Goal: Transaction & Acquisition: Subscribe to service/newsletter

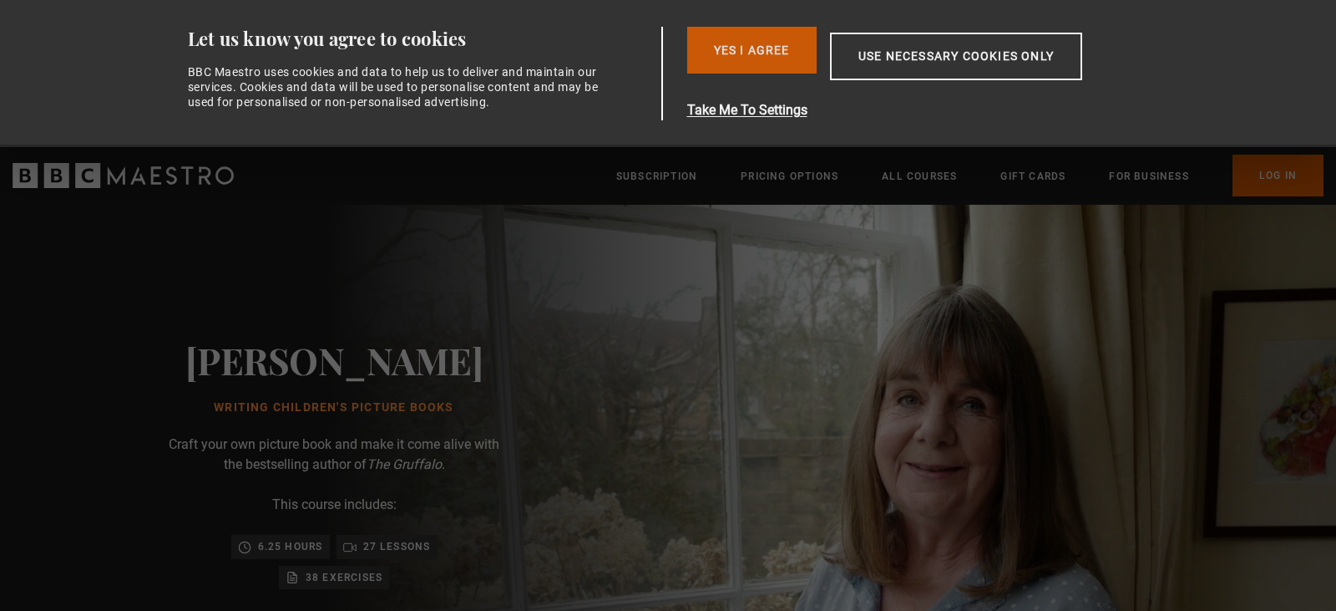
click at [770, 45] on button "Yes I Agree" at bounding box center [751, 50] width 129 height 47
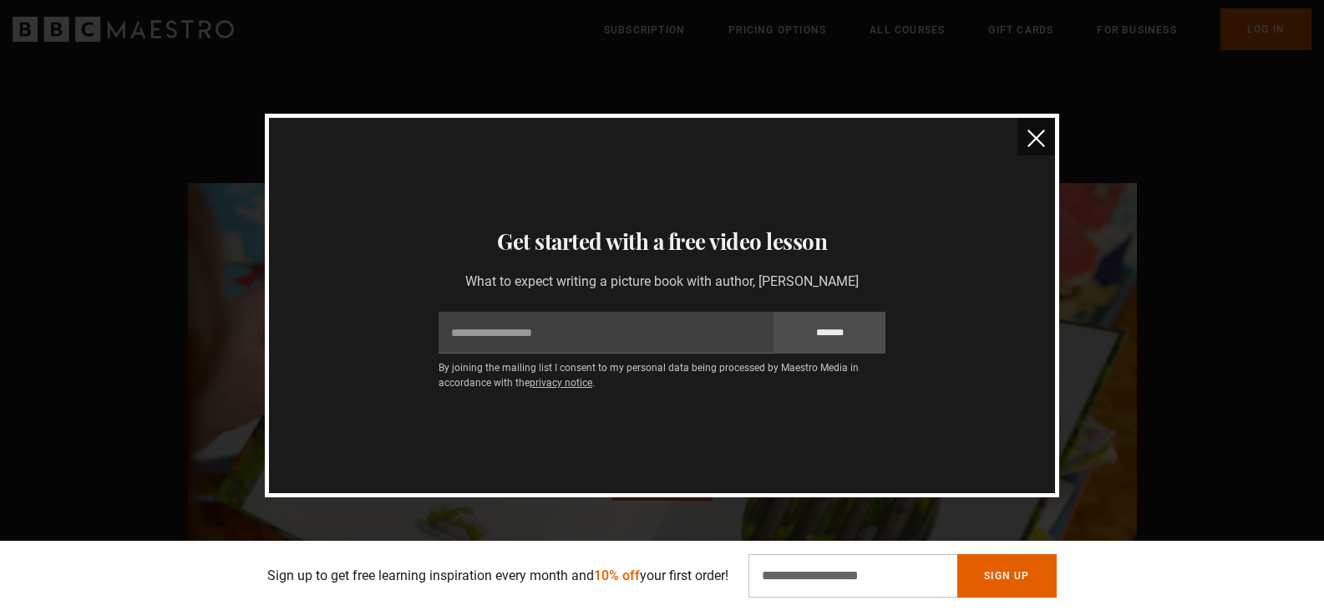
scroll to position [1169, 0]
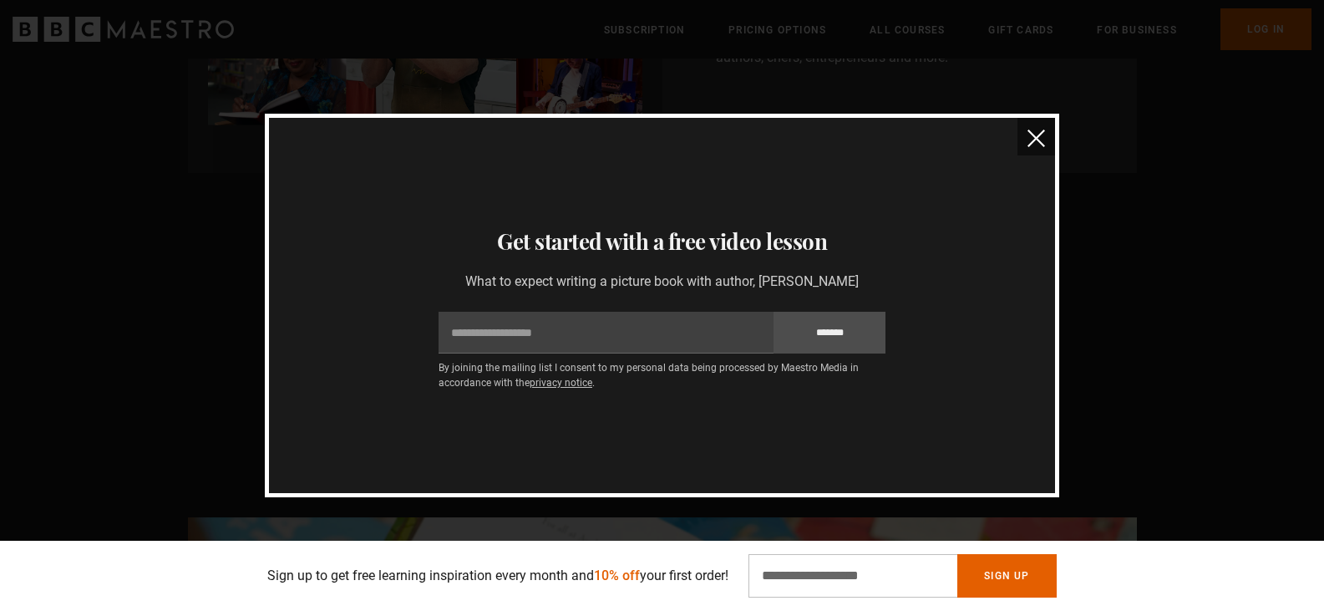
click at [1037, 125] on button "close" at bounding box center [1036, 137] width 38 height 38
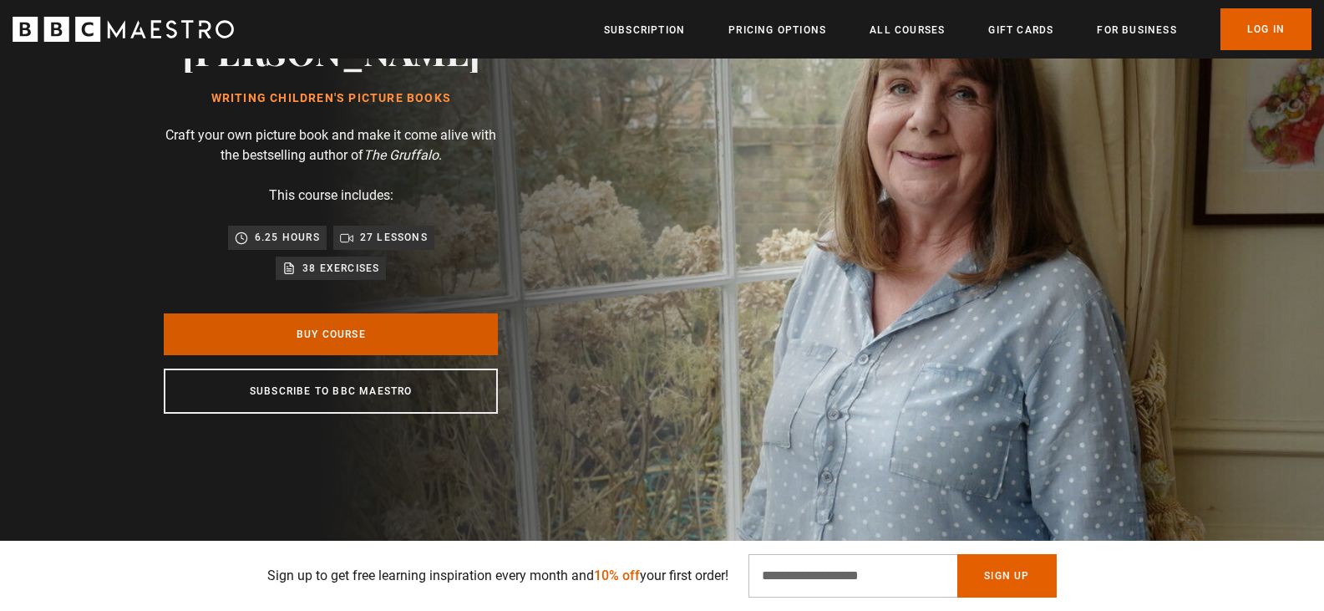
scroll to position [167, 0]
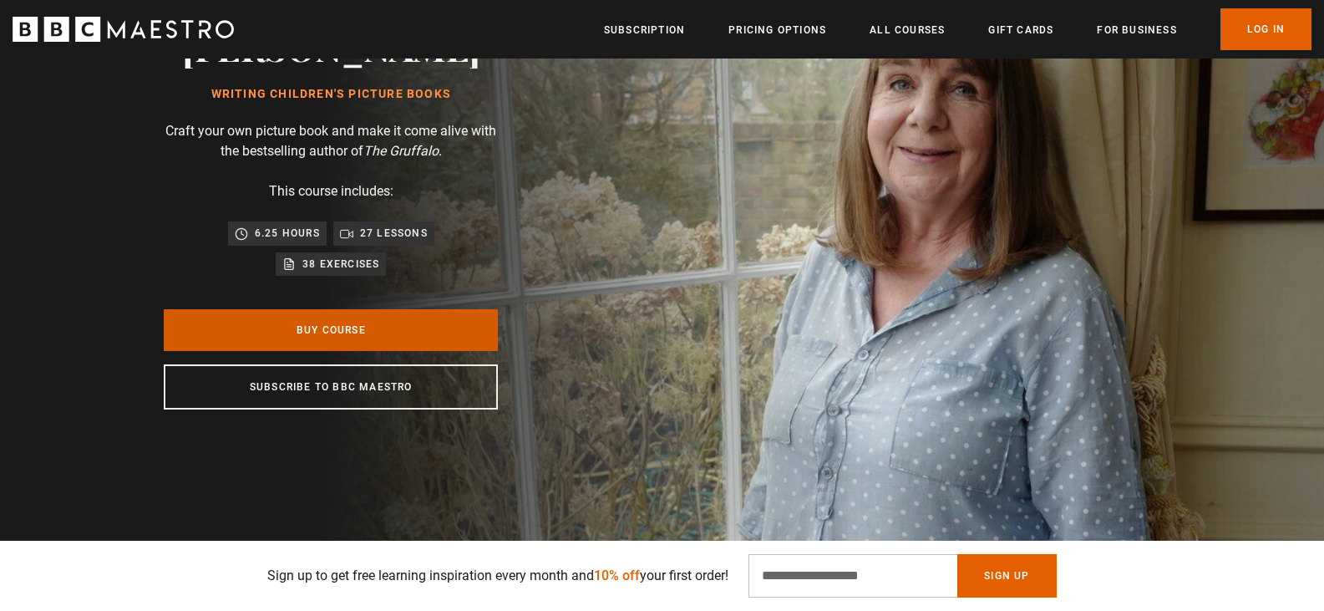
click at [373, 341] on link "Buy Course" at bounding box center [331, 330] width 334 height 42
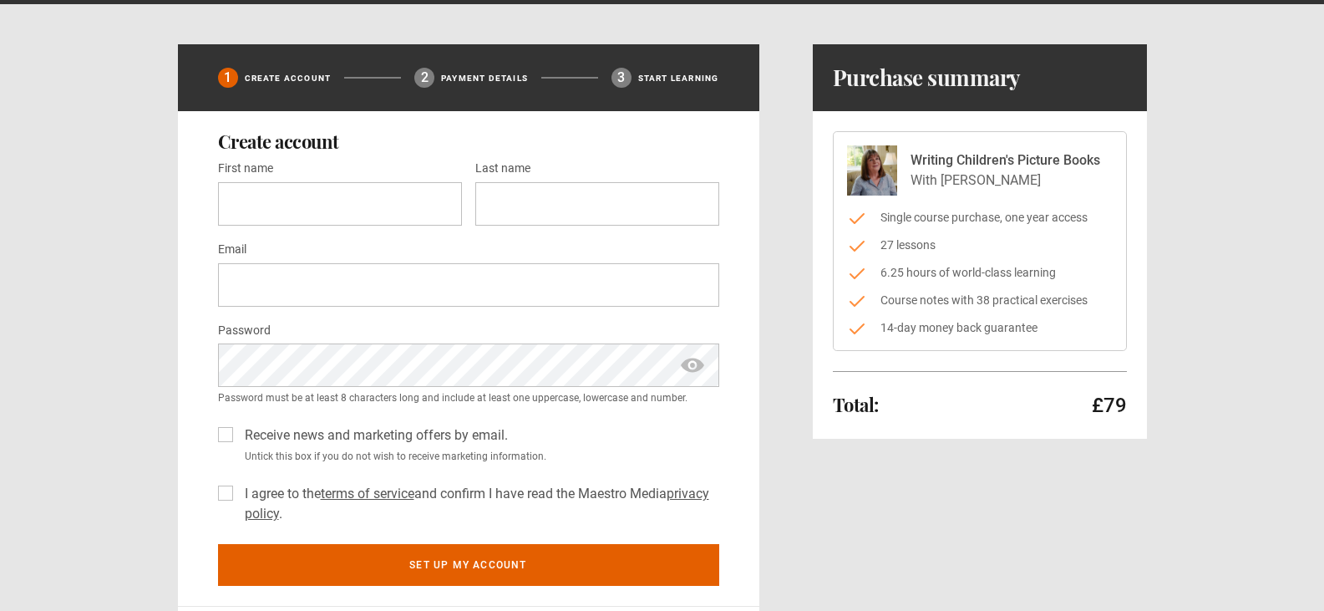
scroll to position [167, 0]
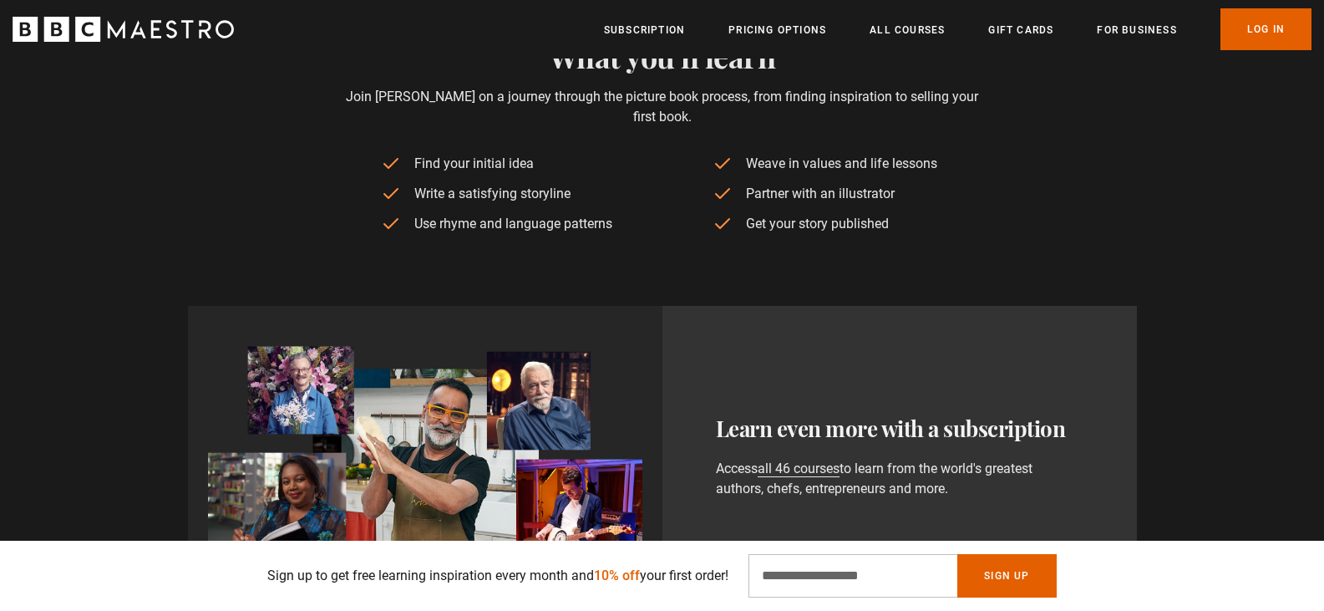
scroll to position [835, 0]
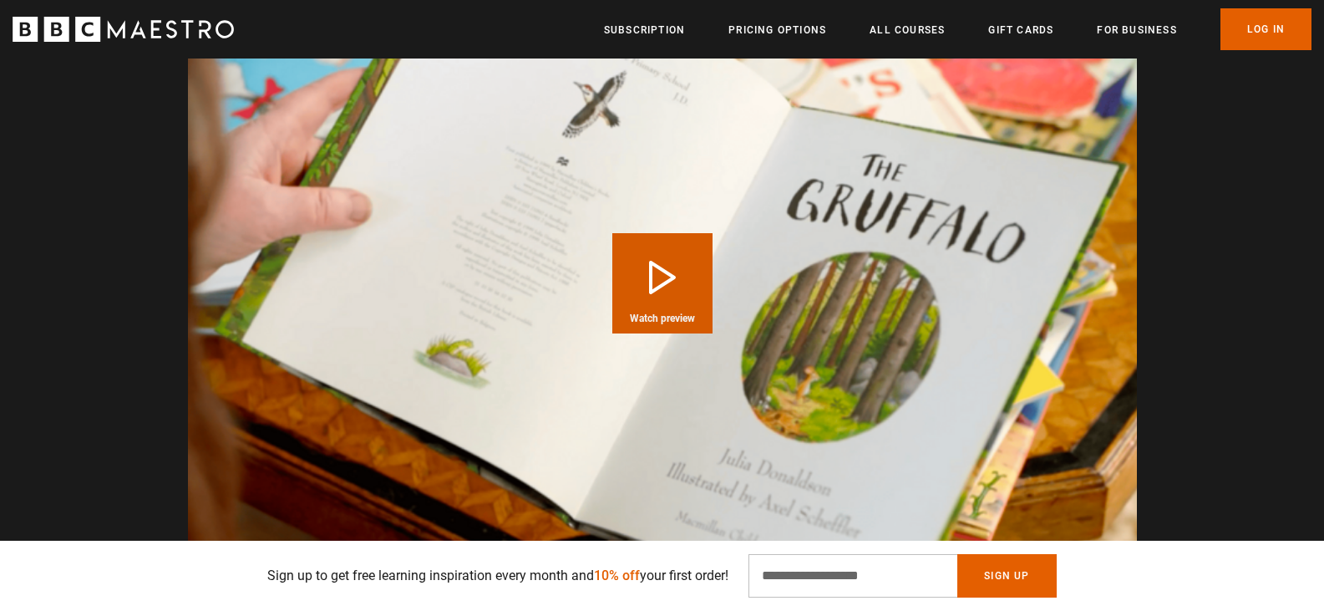
click at [639, 290] on button "Play Course overview for Writing Children's Picture Books with Julia Donaldson …" at bounding box center [662, 283] width 100 height 100
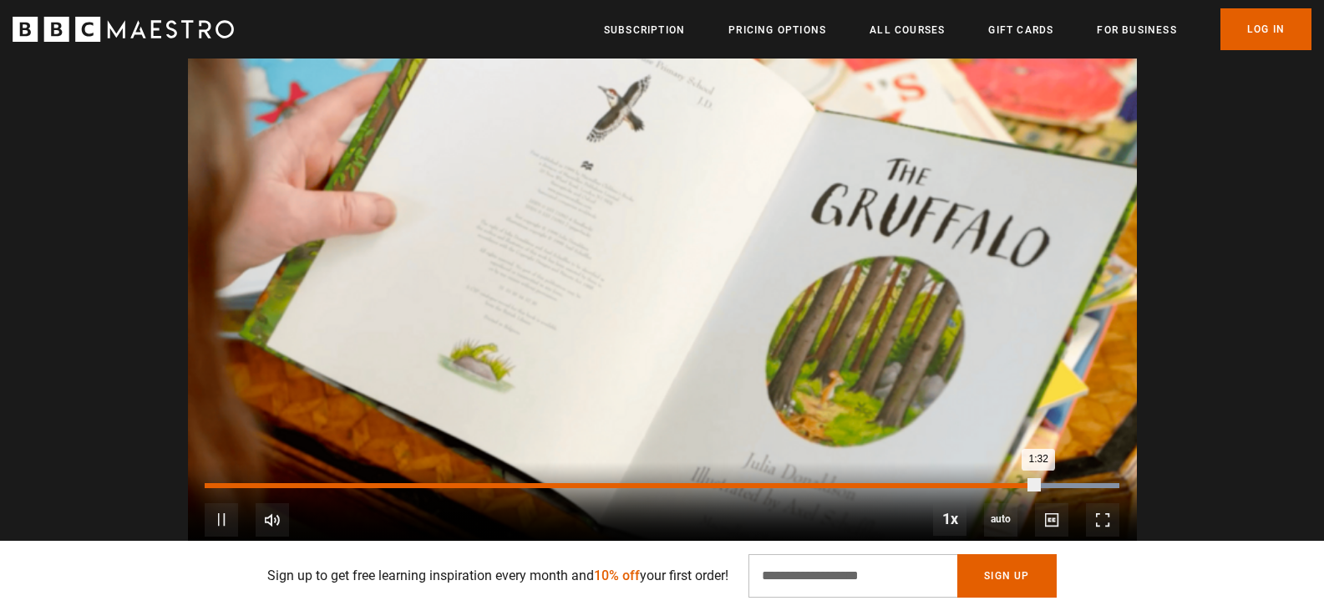
scroll to position [0, 2626]
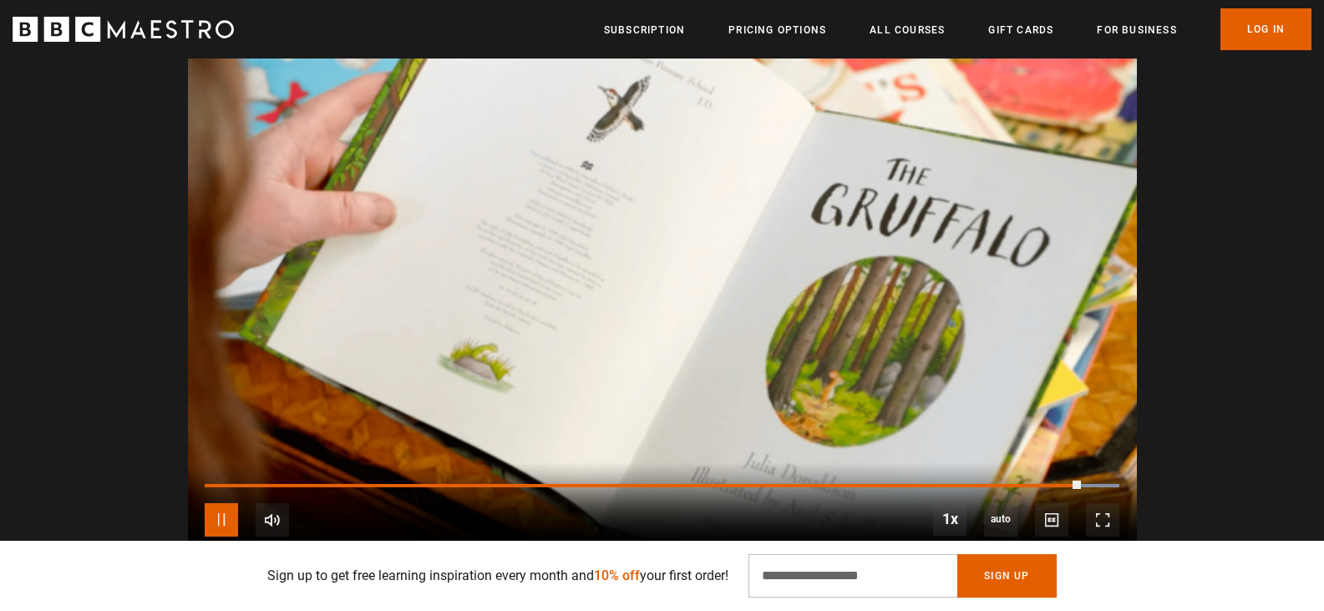
click at [229, 503] on span "Video Player" at bounding box center [221, 519] width 33 height 33
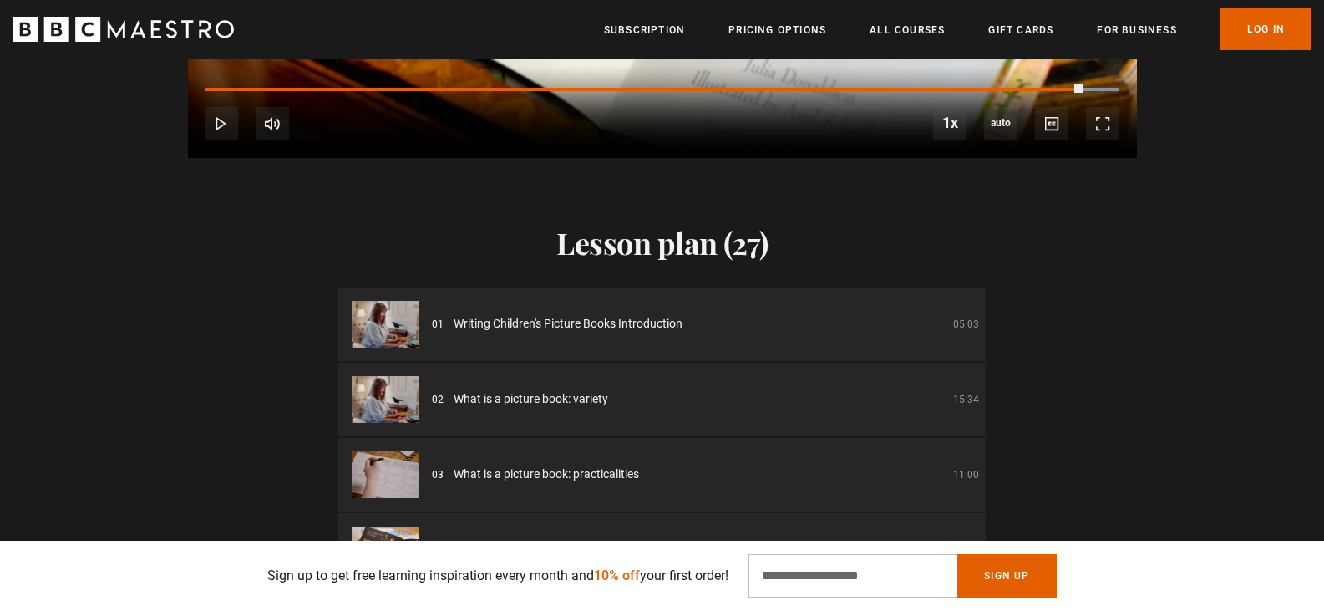
scroll to position [2084, 0]
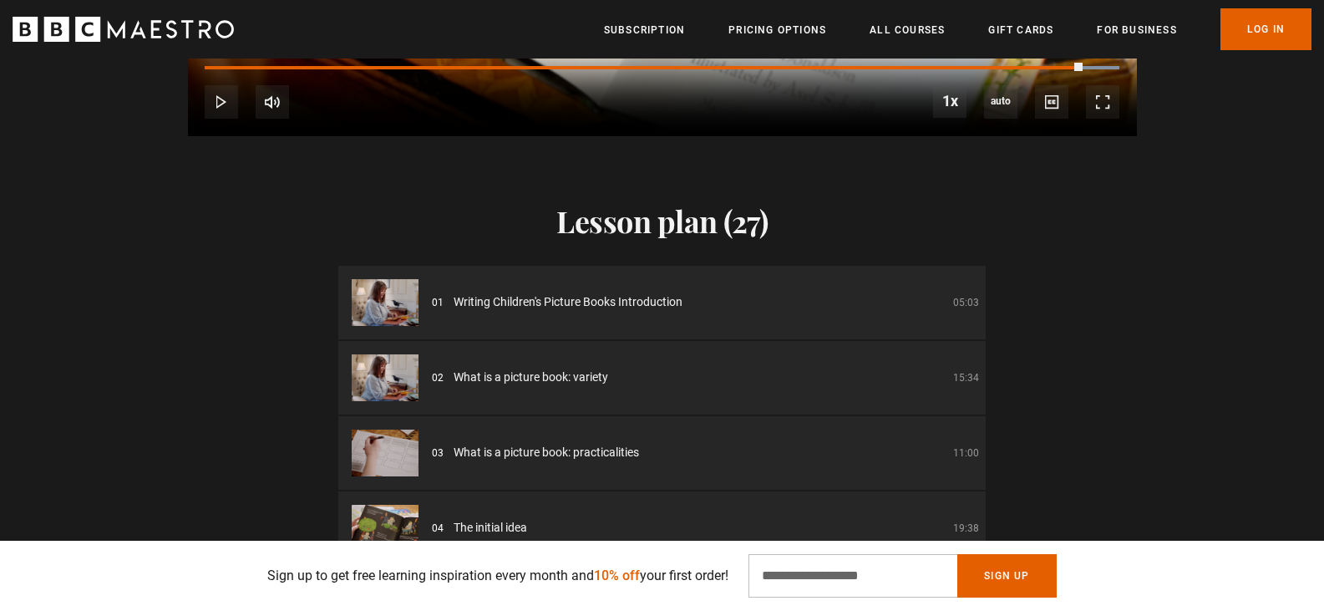
click at [667, 293] on span "Writing Children's Picture Books Introduction" at bounding box center [568, 302] width 229 height 18
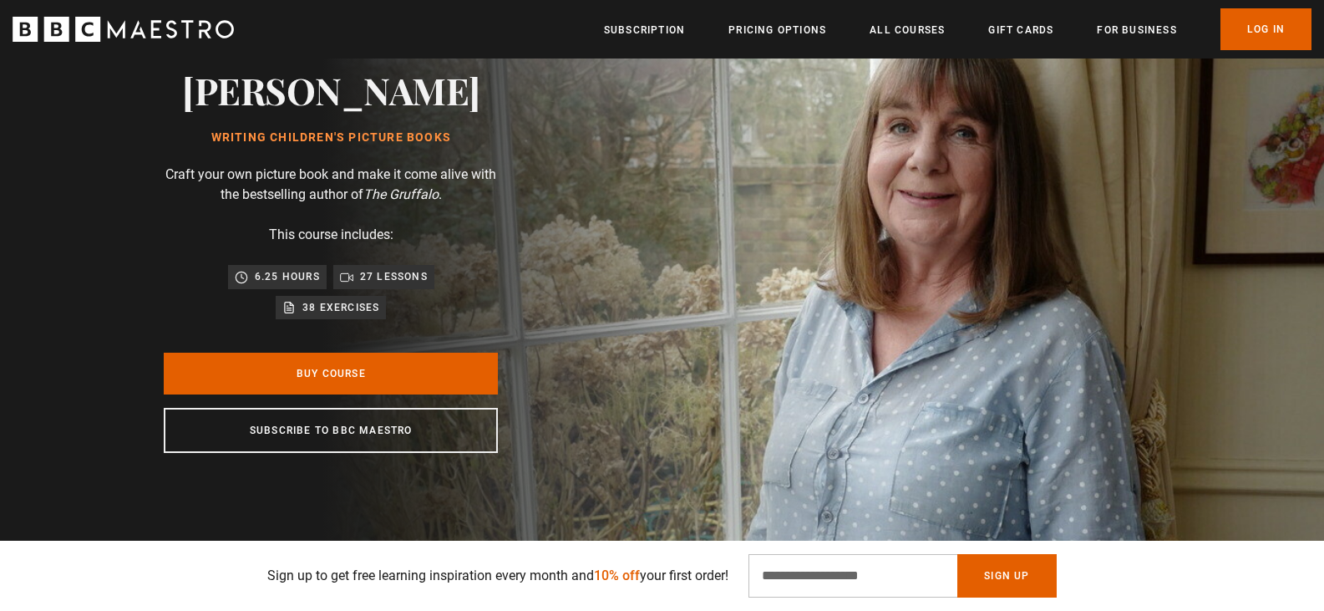
scroll to position [79, 0]
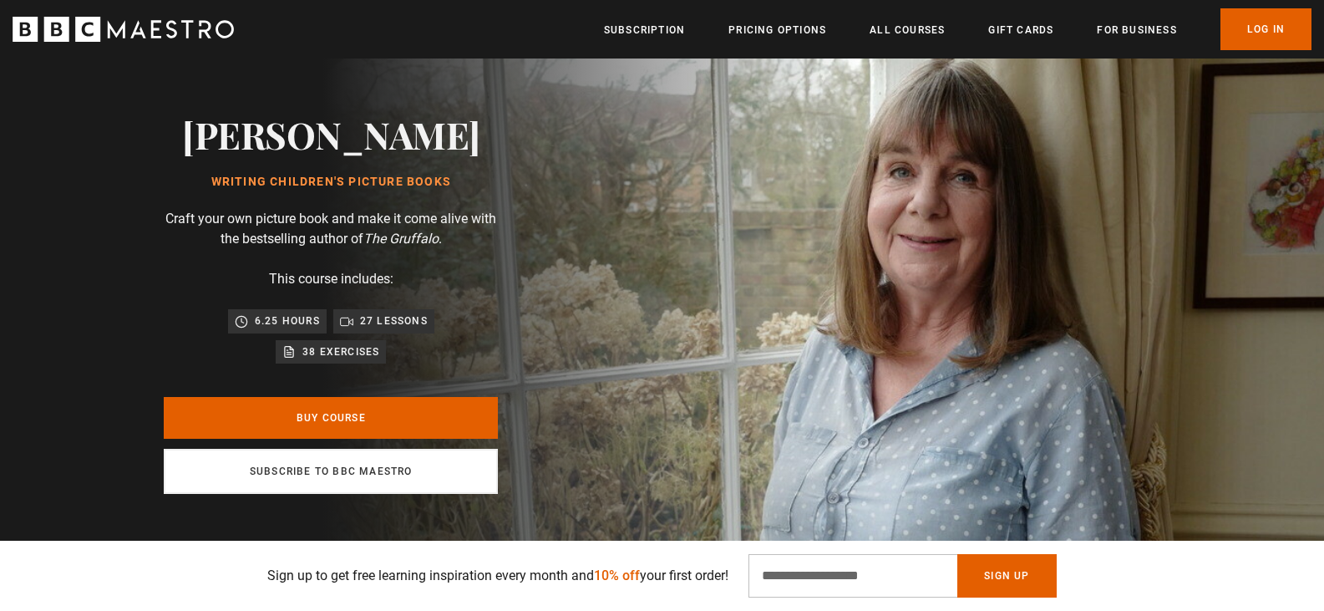
click at [351, 482] on link "Subscribe to BBC Maestro" at bounding box center [331, 470] width 334 height 45
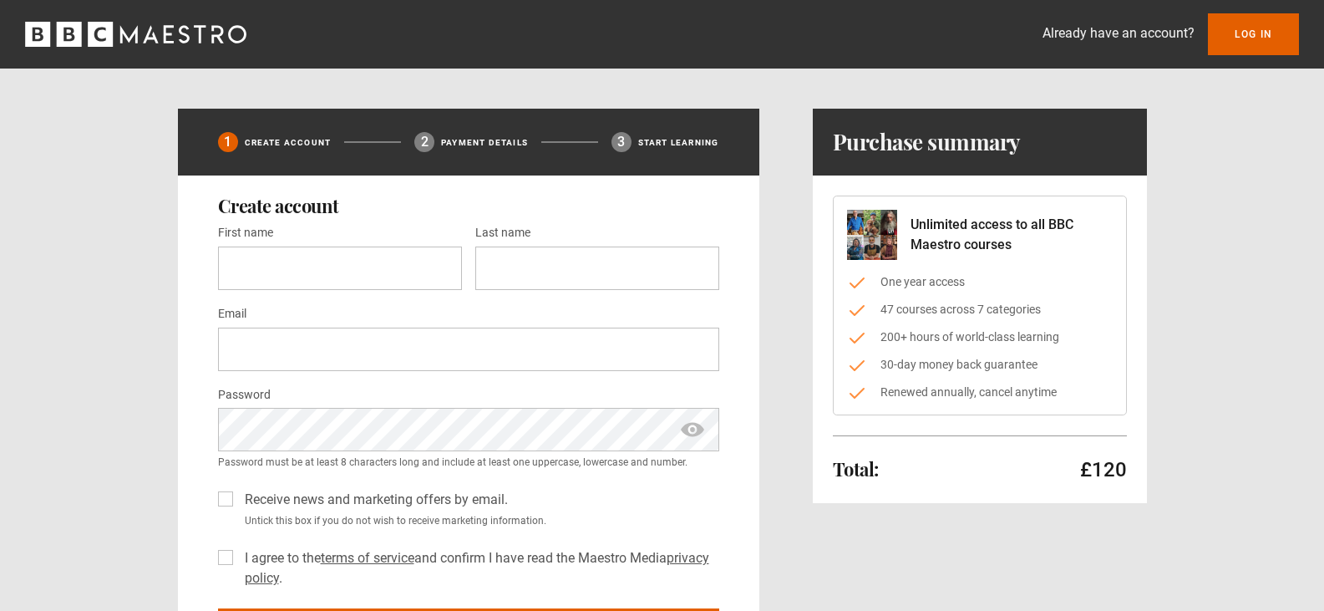
click at [163, 28] on icon "BBC Maestro" at bounding box center [135, 34] width 221 height 25
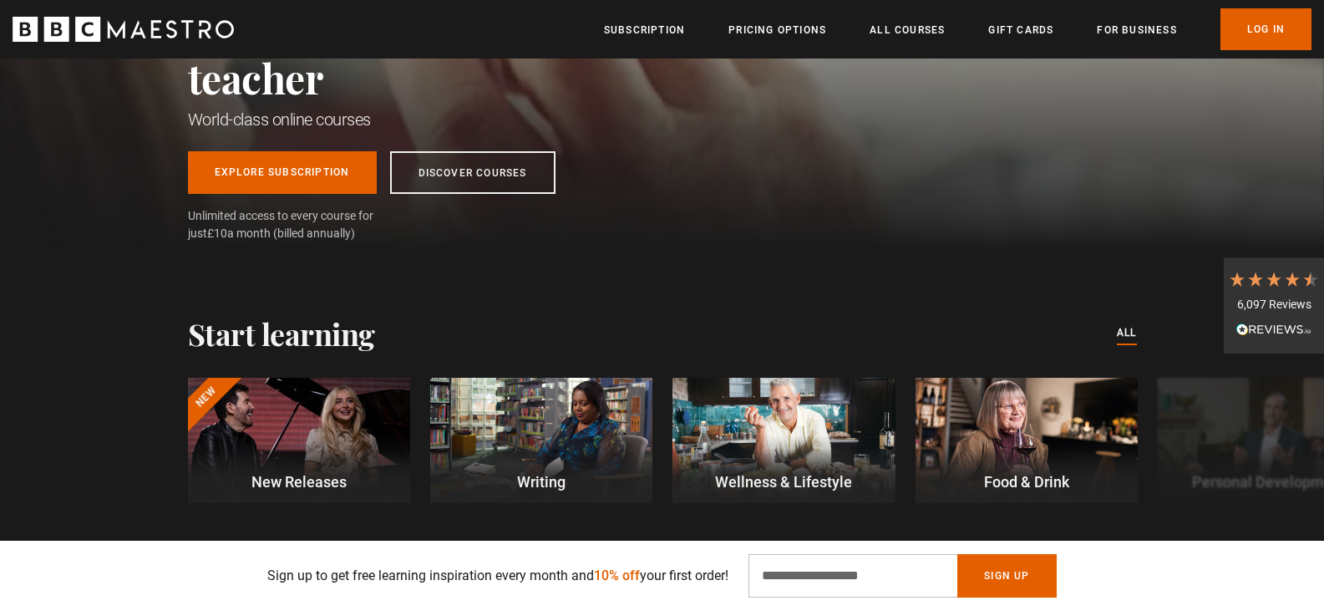
scroll to position [334, 0]
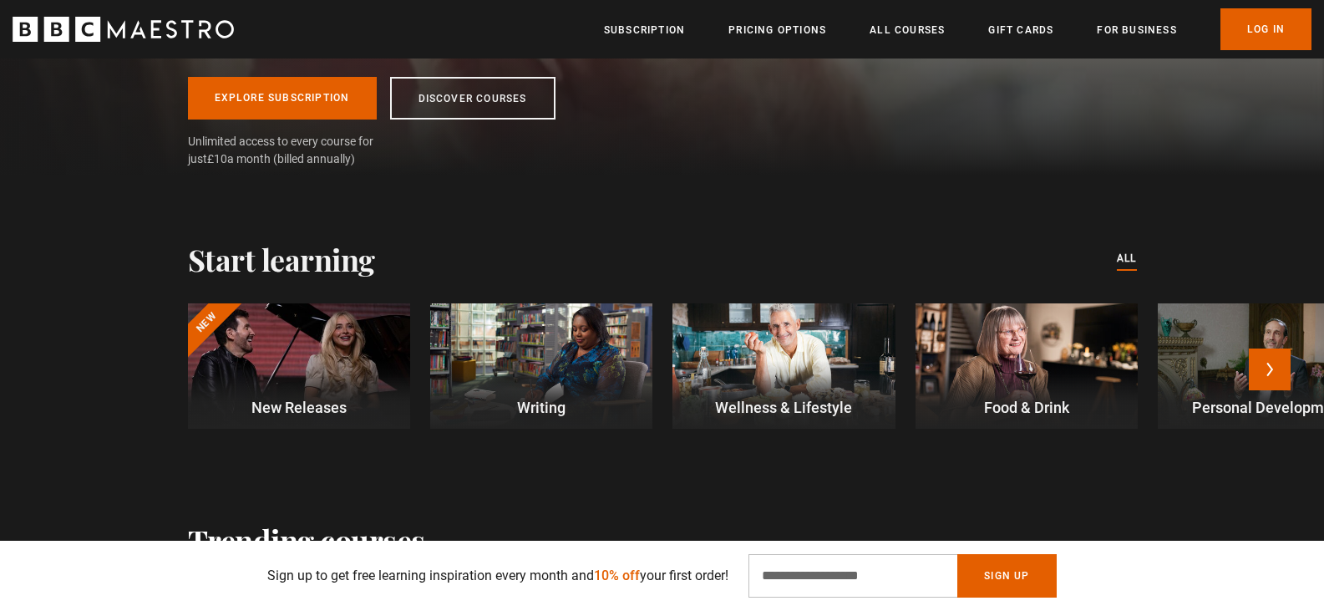
click at [567, 323] on div at bounding box center [541, 365] width 222 height 125
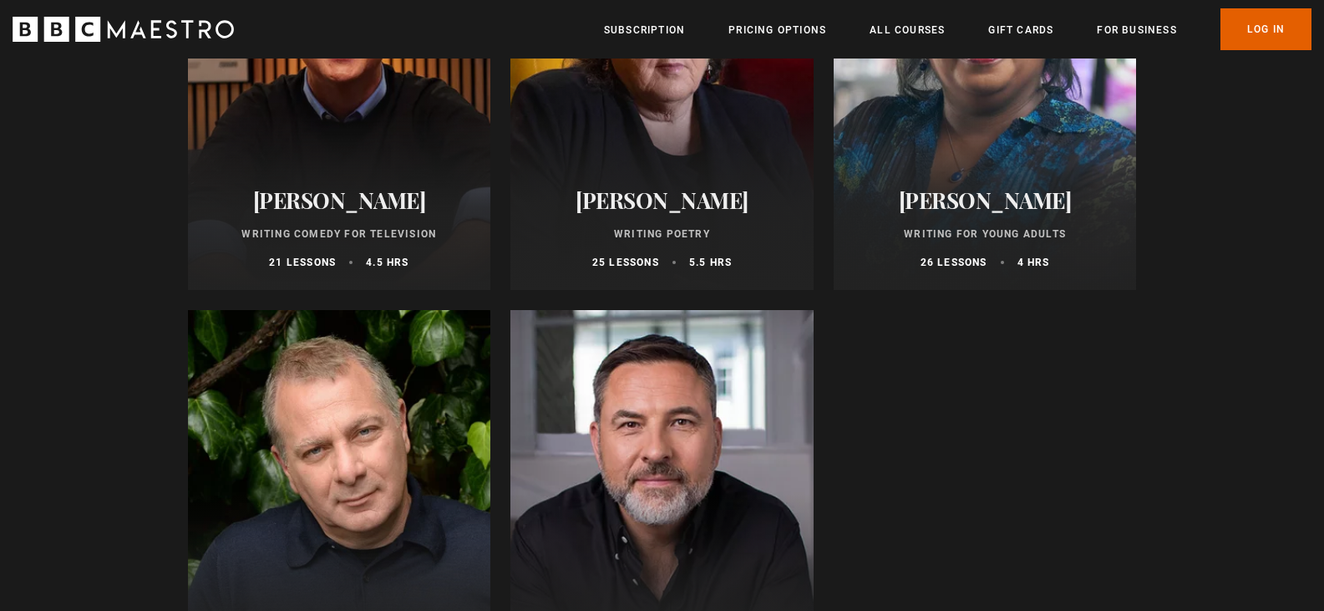
scroll to position [1837, 0]
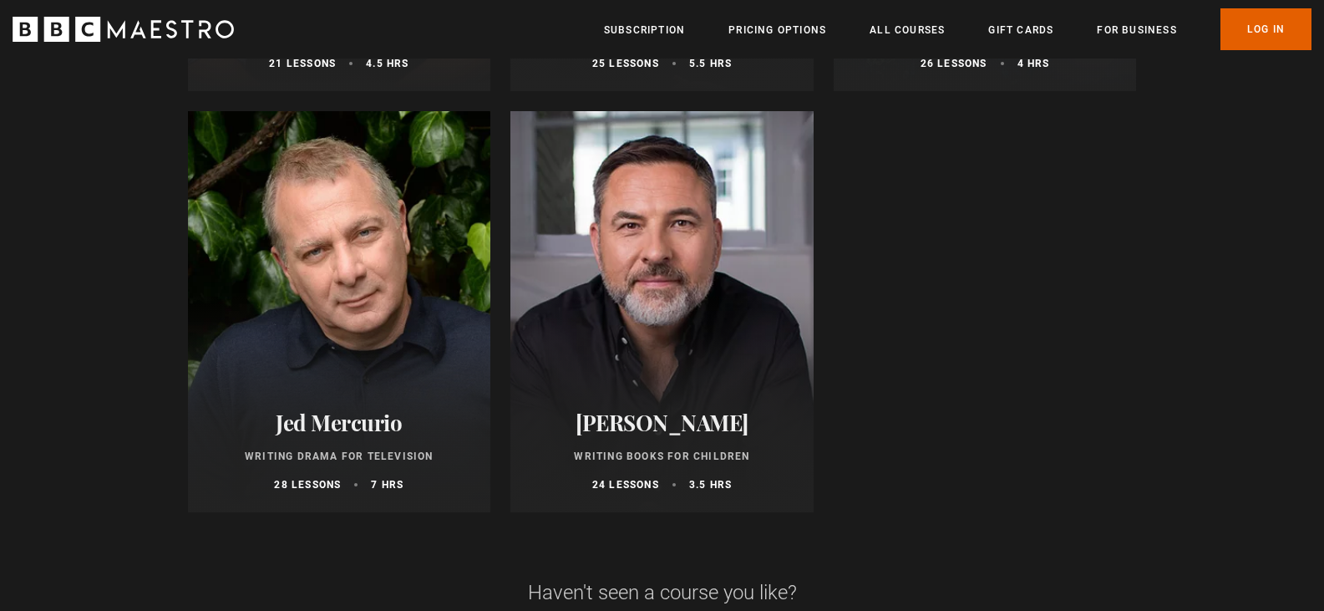
click at [581, 326] on div at bounding box center [661, 311] width 303 height 401
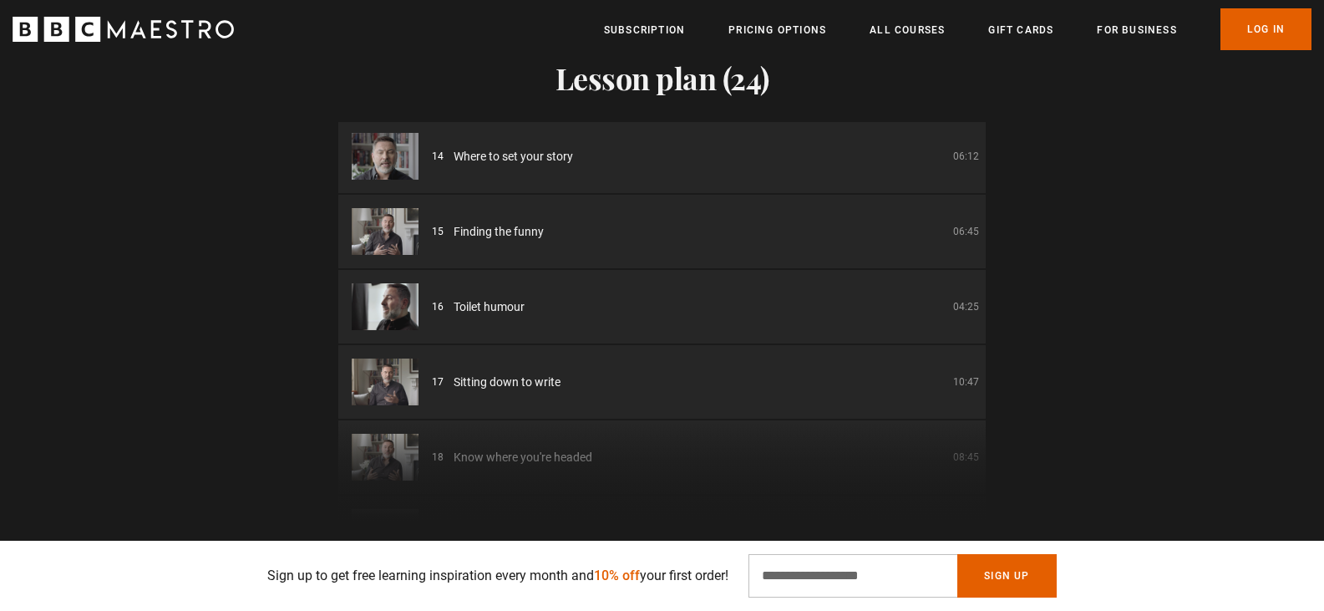
scroll to position [1002, 0]
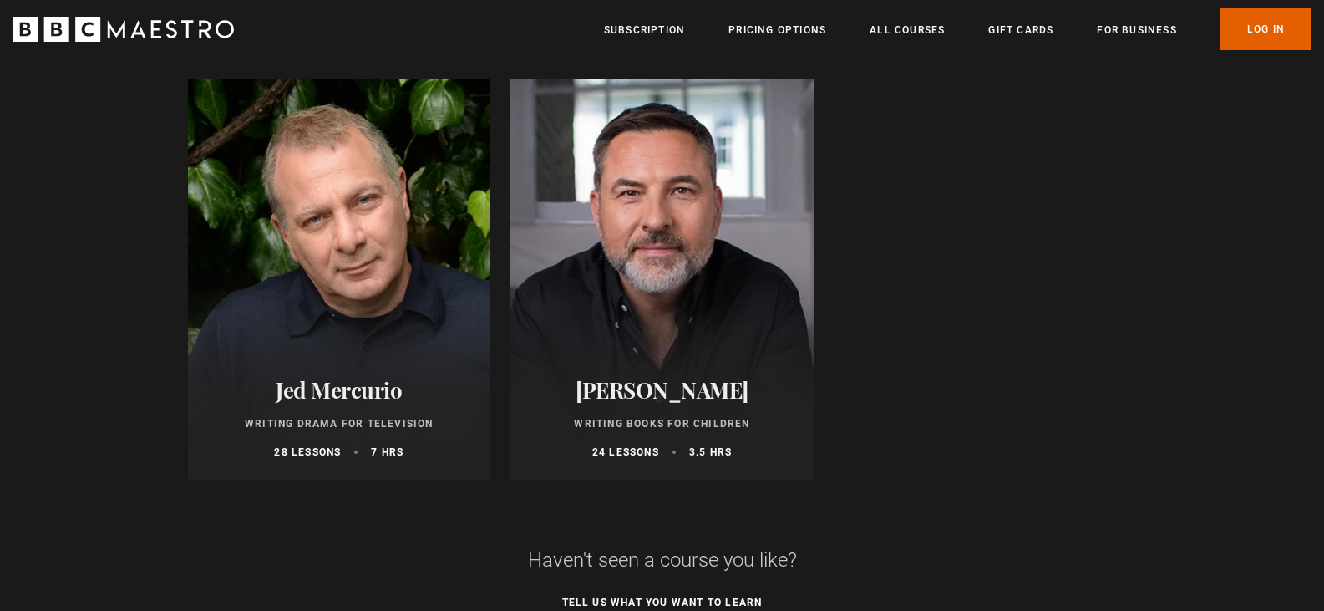
scroll to position [1921, 0]
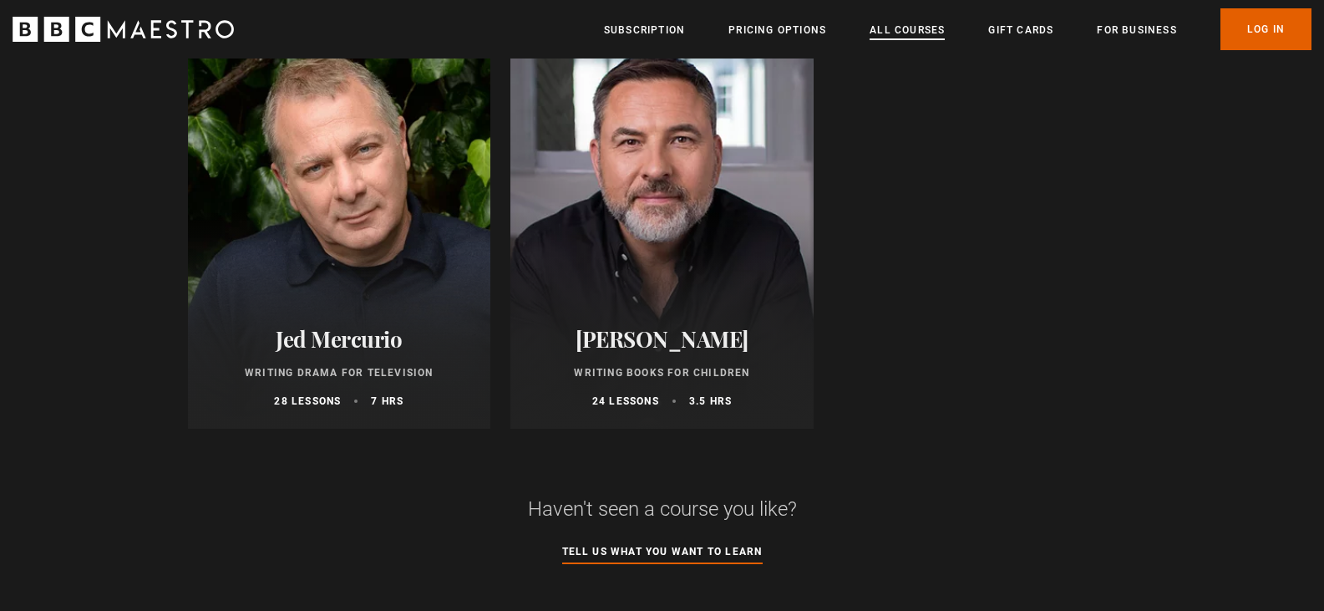
click at [903, 23] on link "All Courses" at bounding box center [906, 30] width 75 height 17
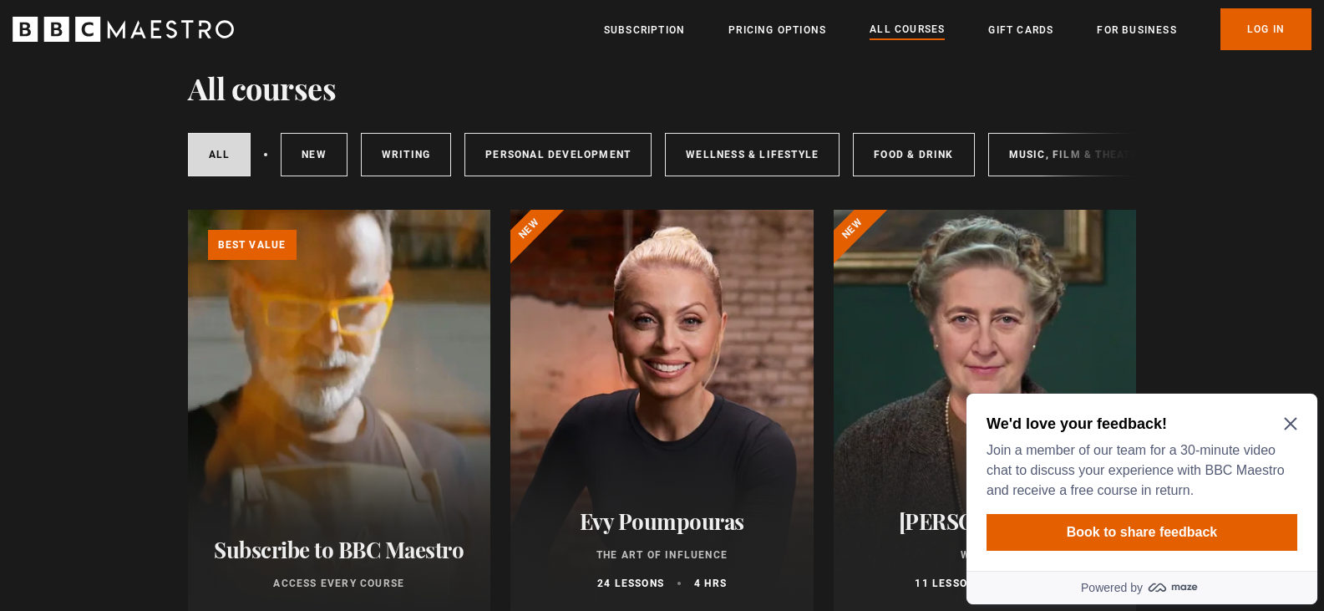
scroll to position [84, 0]
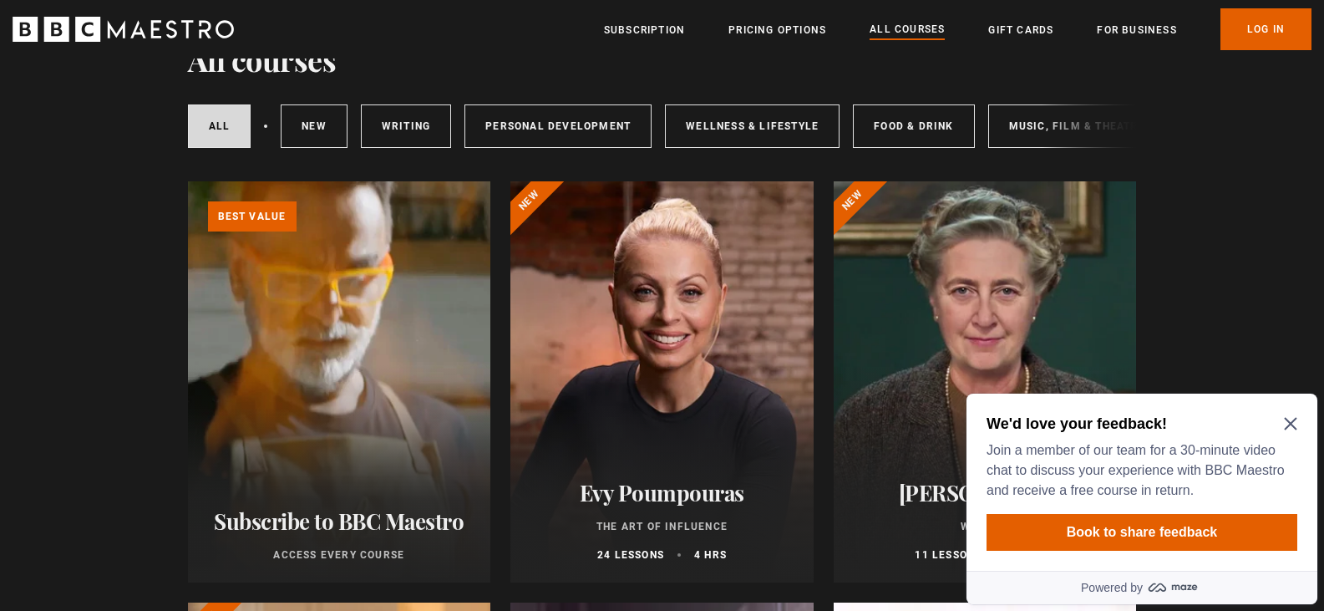
click at [1288, 426] on icon "Close Maze Prompt" at bounding box center [1290, 424] width 13 height 13
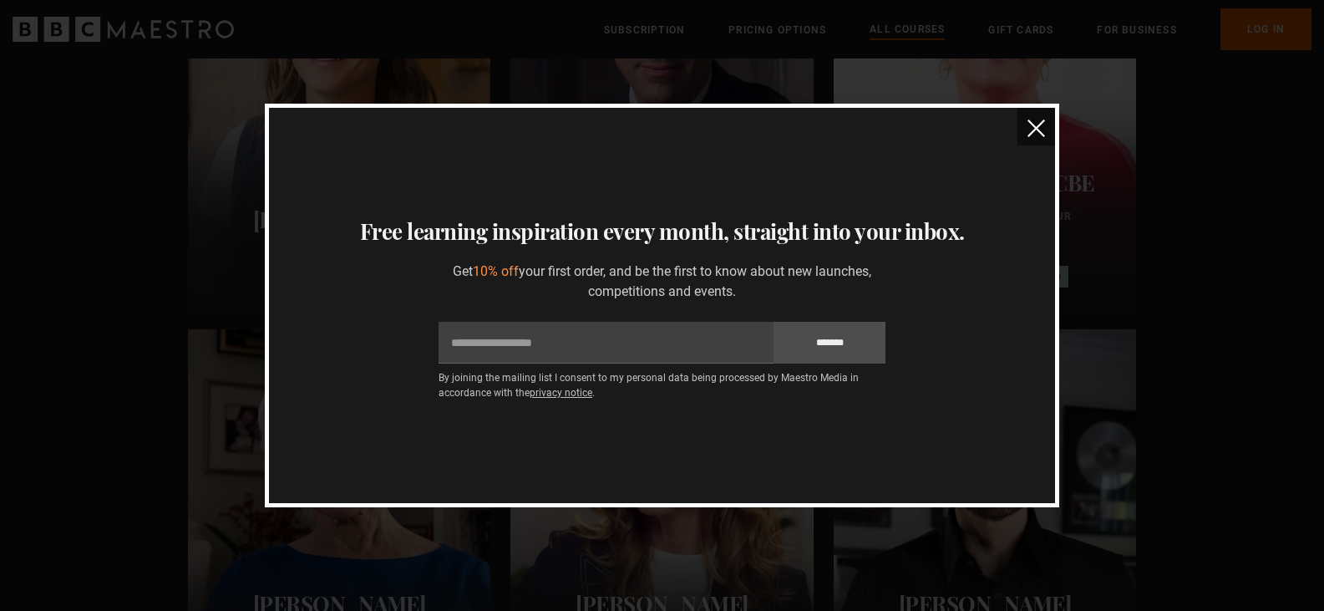
scroll to position [418, 0]
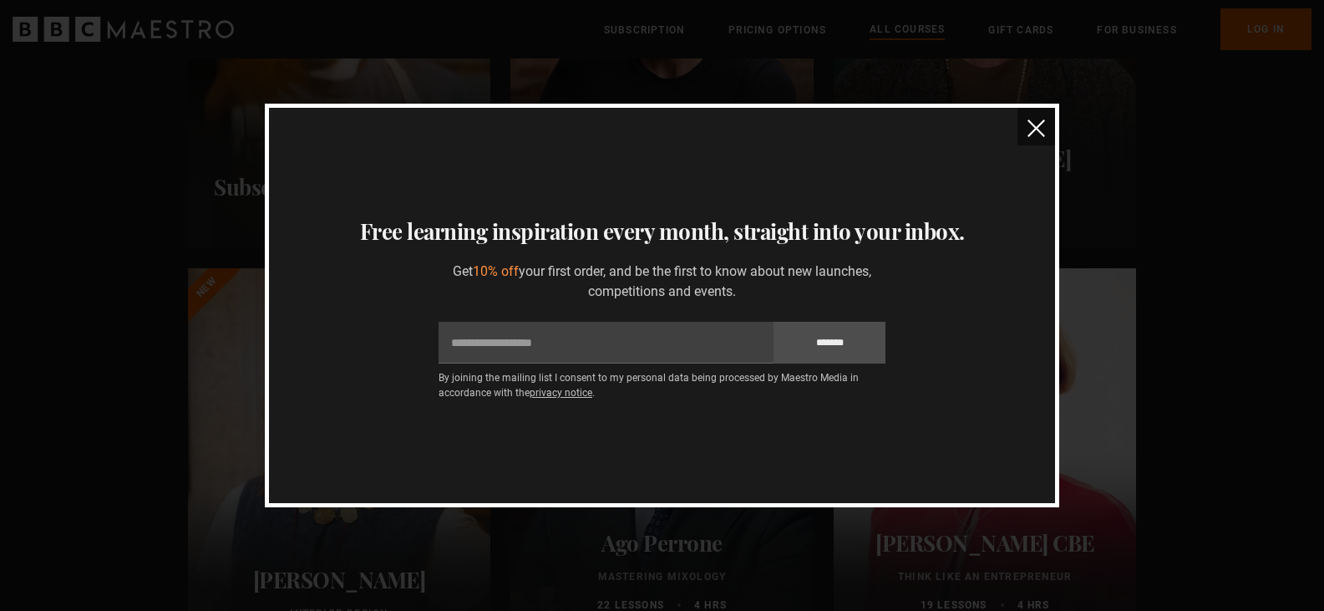
click at [1041, 134] on img "close" at bounding box center [1036, 128] width 18 height 18
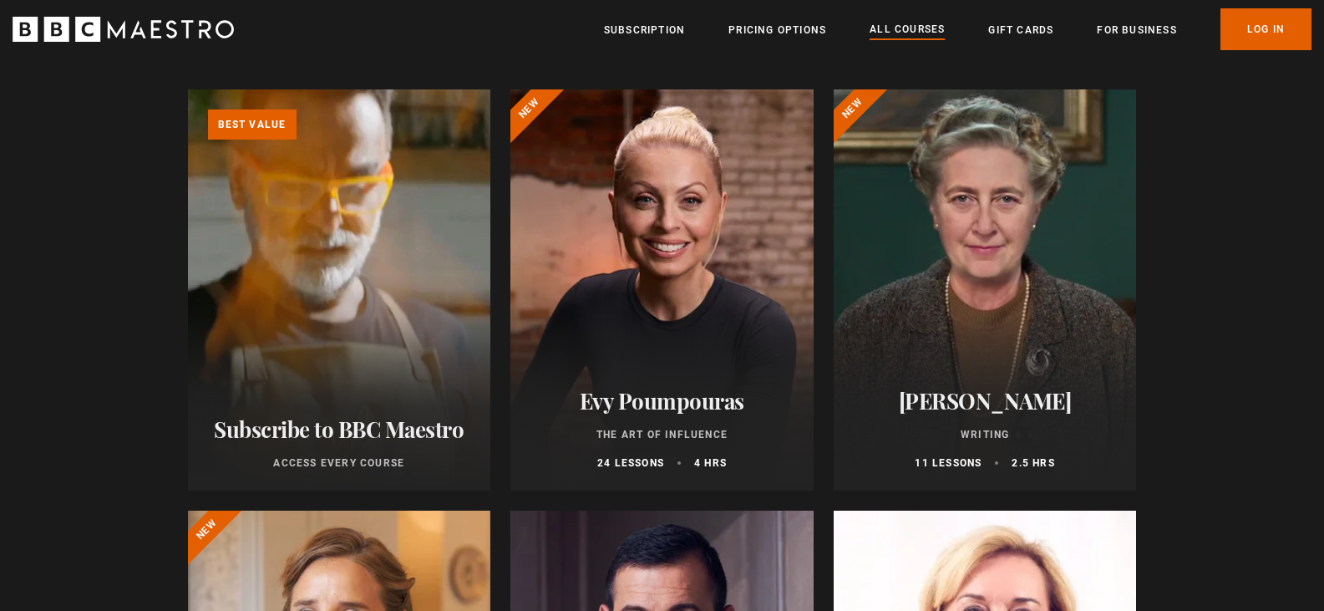
scroll to position [0, 0]
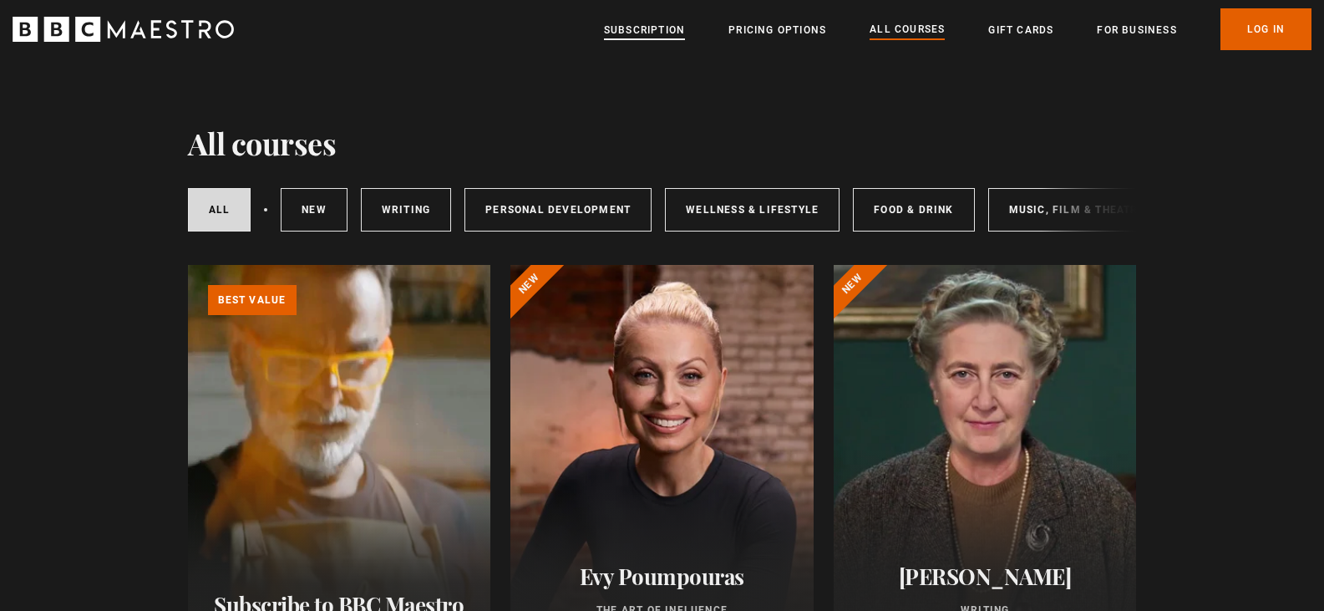
click at [638, 23] on link "Subscription" at bounding box center [644, 30] width 81 height 17
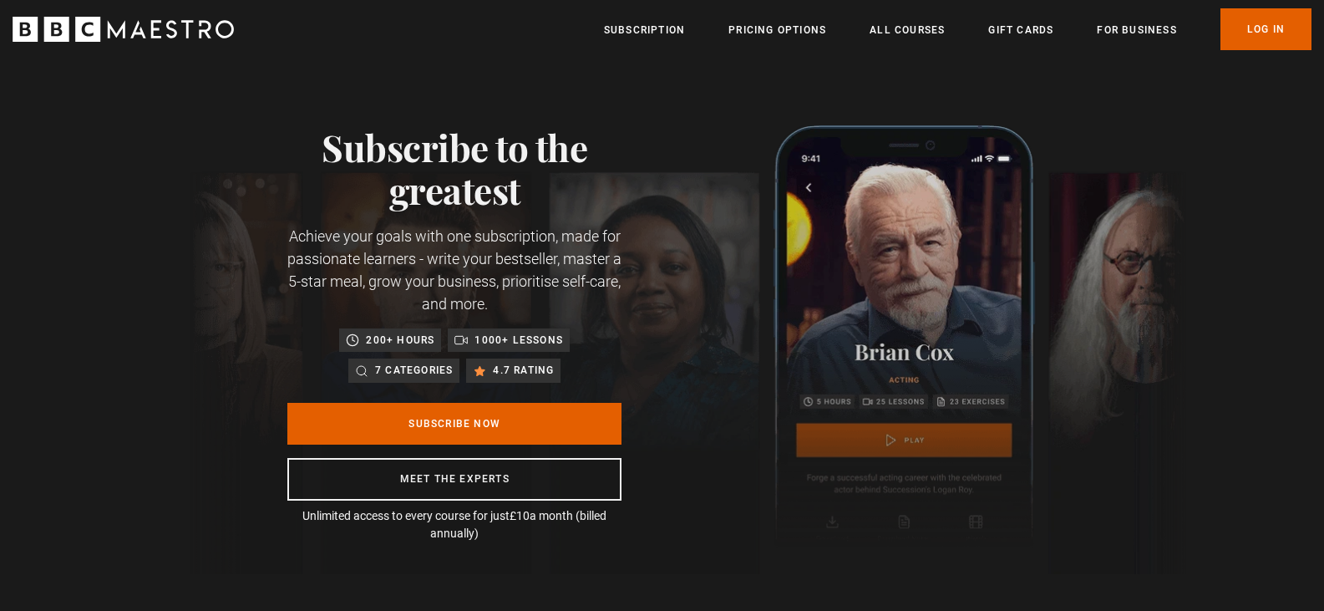
scroll to position [0, 1751]
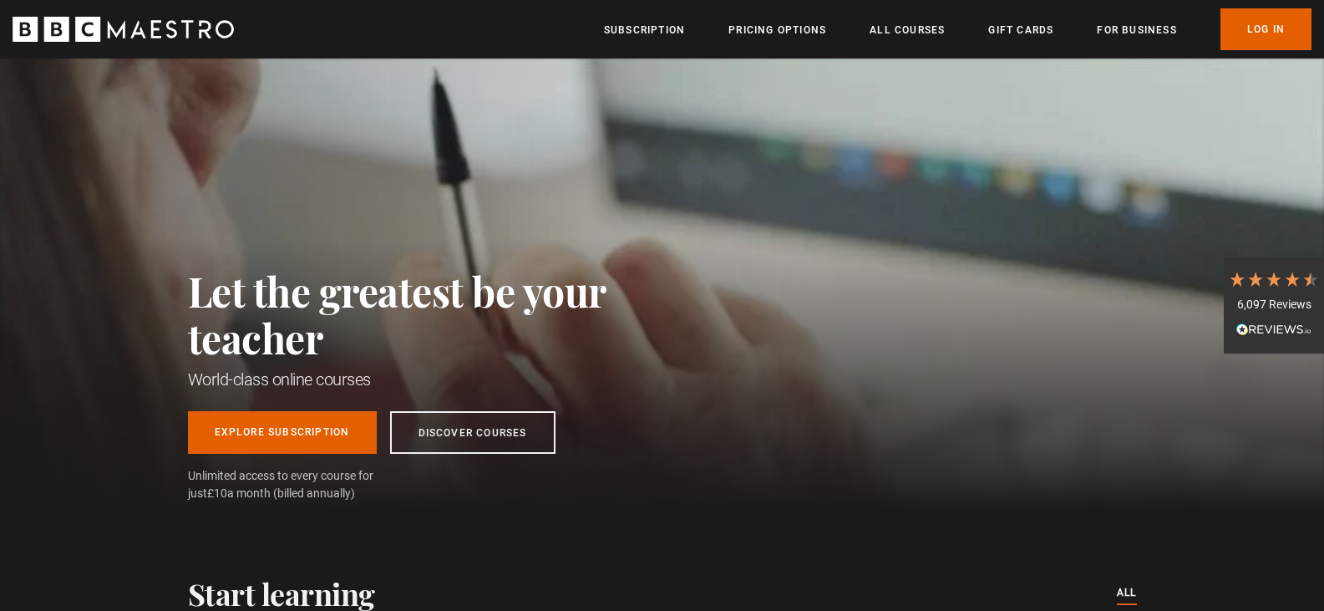
scroll to position [0, 131]
click at [257, 428] on link "Explore Subscription" at bounding box center [282, 429] width 189 height 43
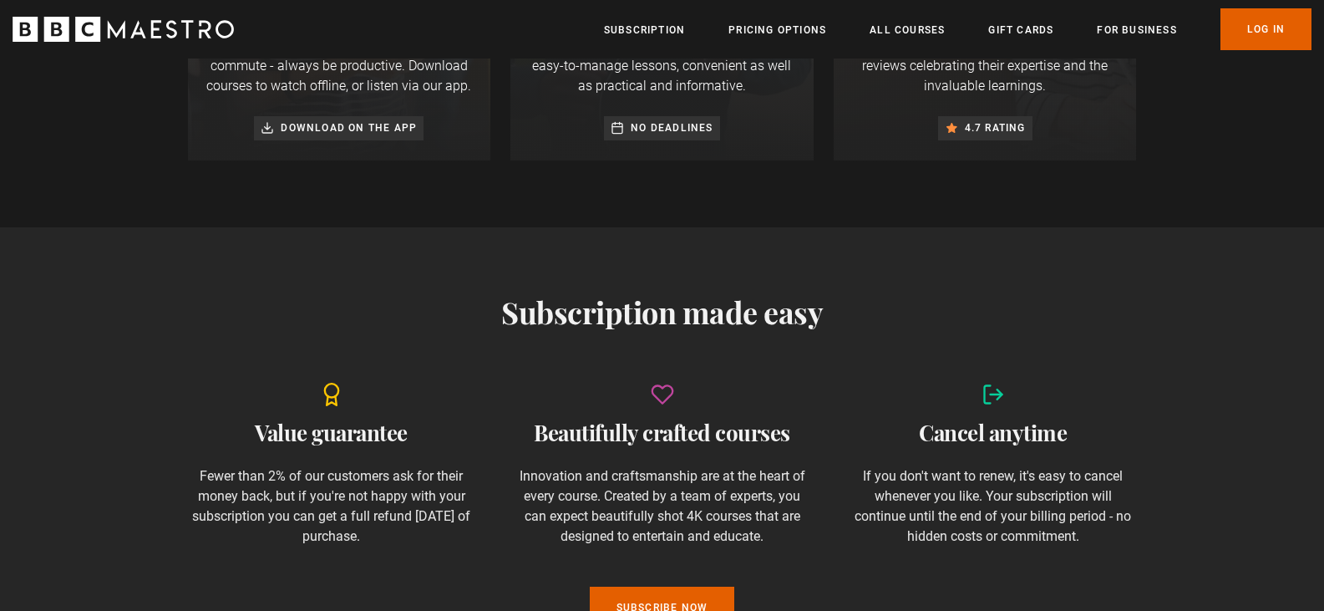
scroll to position [0, 219]
